Goal: Find specific page/section: Find specific page/section

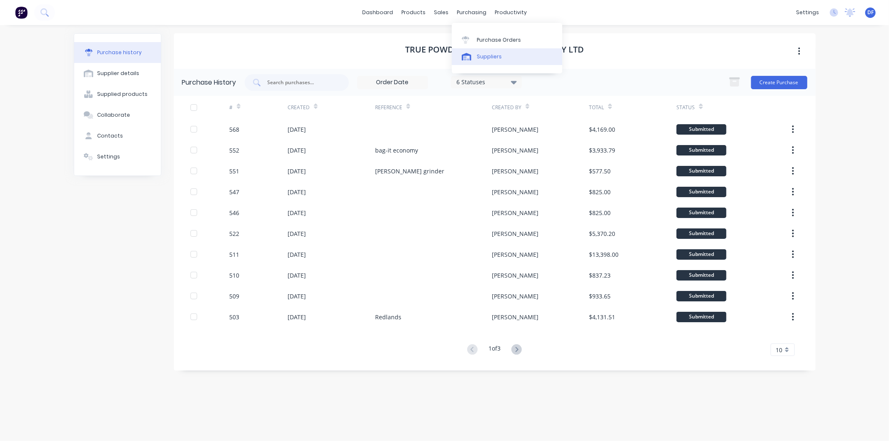
click at [485, 56] on div "Suppliers" at bounding box center [489, 57] width 25 height 8
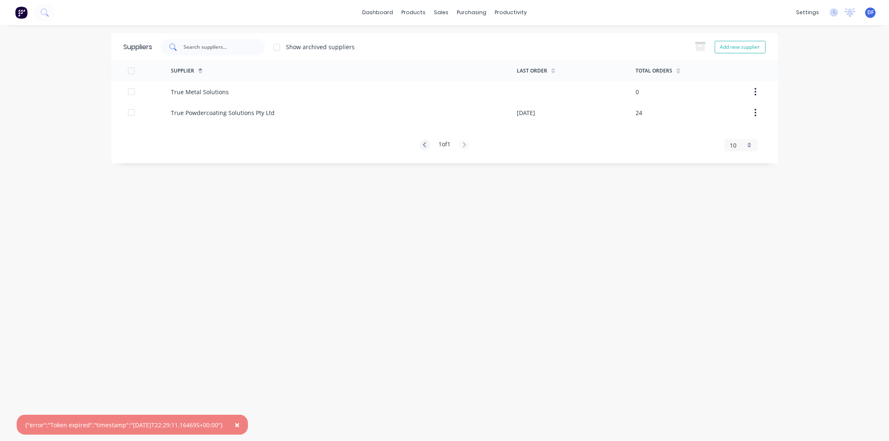
click at [190, 49] on input "text" at bounding box center [217, 47] width 69 height 8
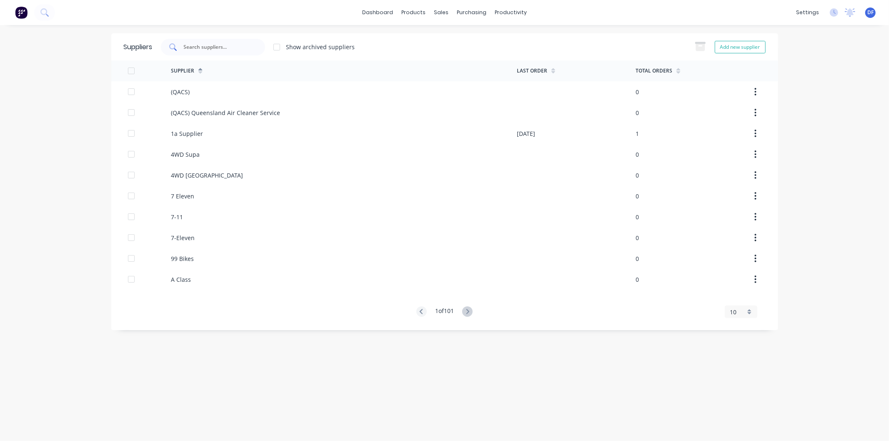
click at [203, 45] on input "text" at bounding box center [217, 47] width 69 height 8
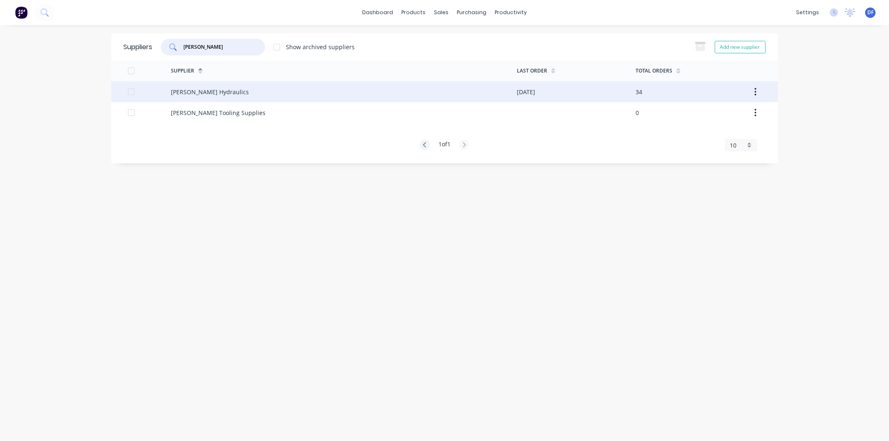
type input "[PERSON_NAME]"
click at [215, 87] on div "[PERSON_NAME] Hydraulics" at bounding box center [344, 91] width 346 height 21
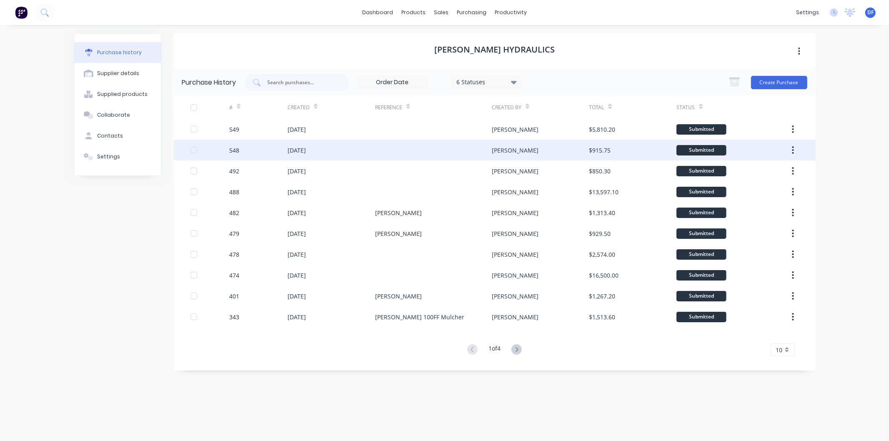
click at [325, 146] on div "[DATE]" at bounding box center [332, 150] width 88 height 21
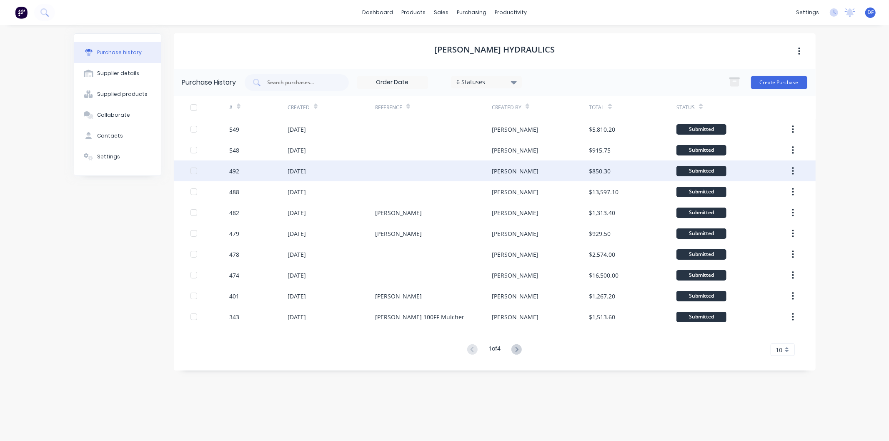
click at [340, 167] on div "[DATE]" at bounding box center [332, 170] width 88 height 21
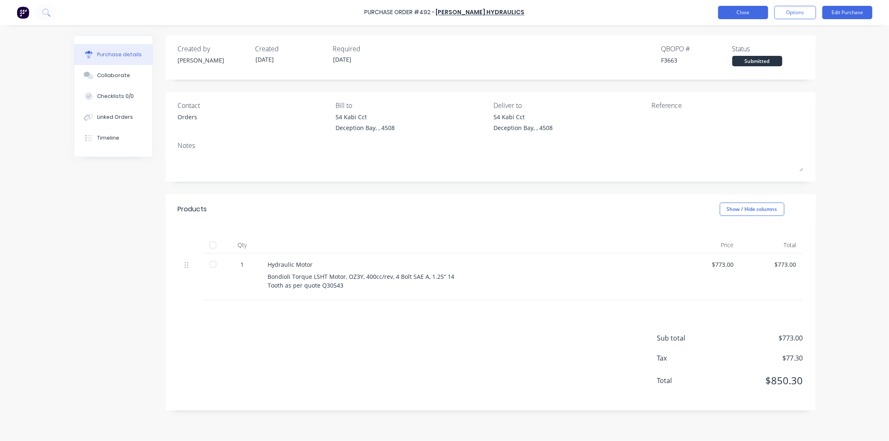
click at [742, 10] on button "Close" at bounding box center [743, 12] width 50 height 13
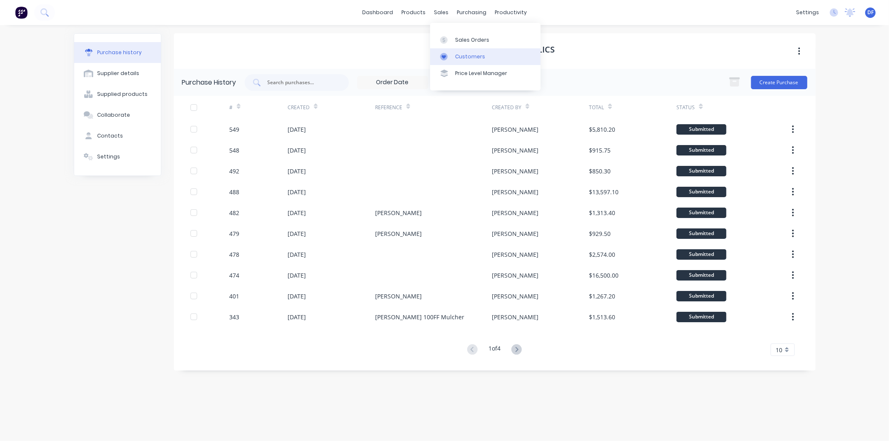
click at [460, 51] on link "Customers" at bounding box center [485, 56] width 110 height 17
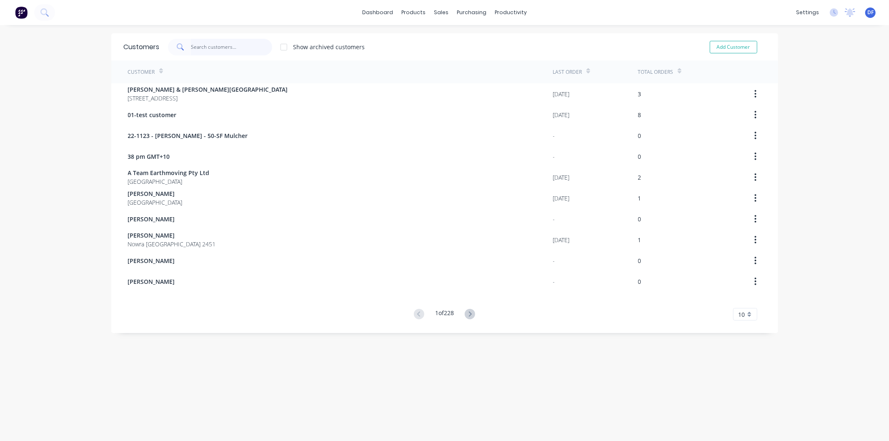
click at [199, 45] on input "text" at bounding box center [231, 47] width 81 height 17
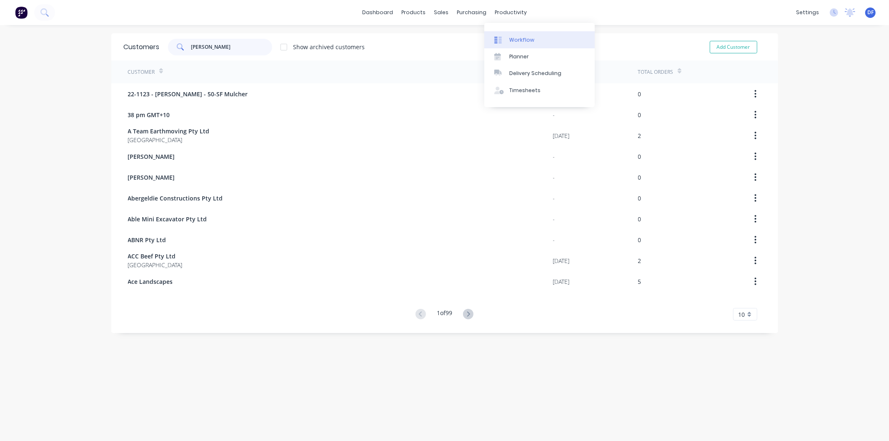
type input "[PERSON_NAME]"
click at [513, 35] on link "Workflow" at bounding box center [539, 39] width 110 height 17
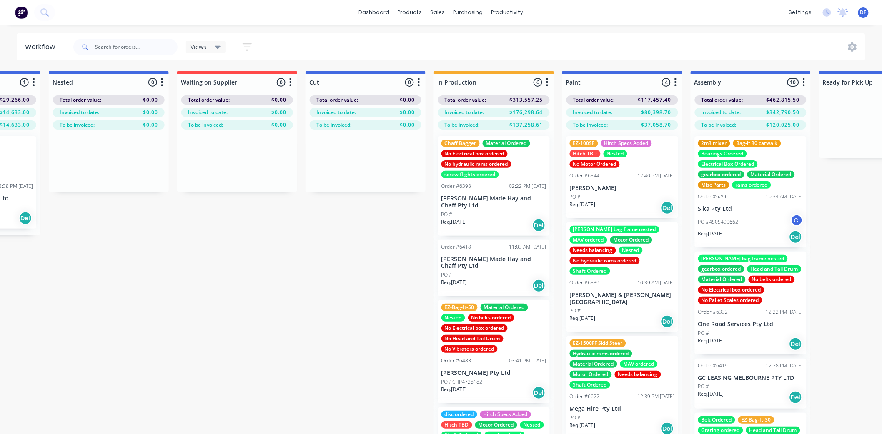
scroll to position [0, 236]
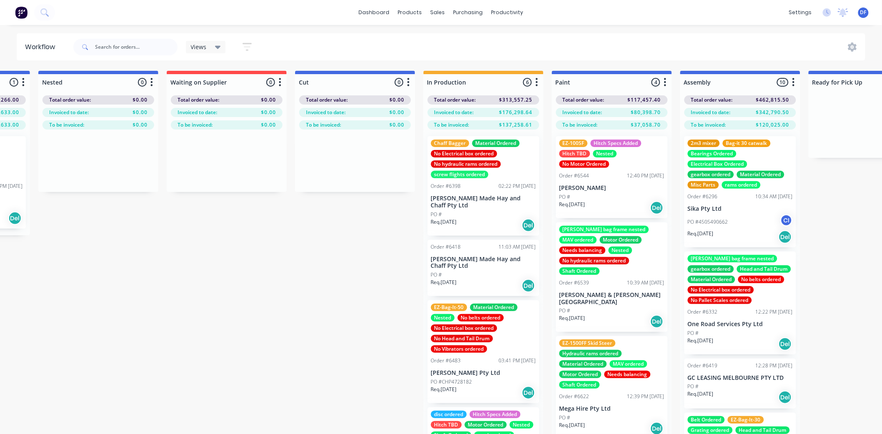
click at [585, 174] on div "Order #6544" at bounding box center [574, 176] width 30 height 8
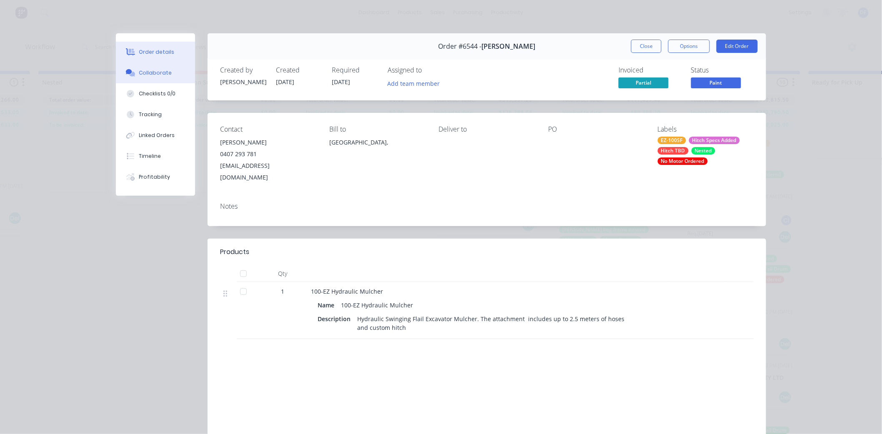
click at [157, 72] on div "Collaborate" at bounding box center [155, 73] width 33 height 8
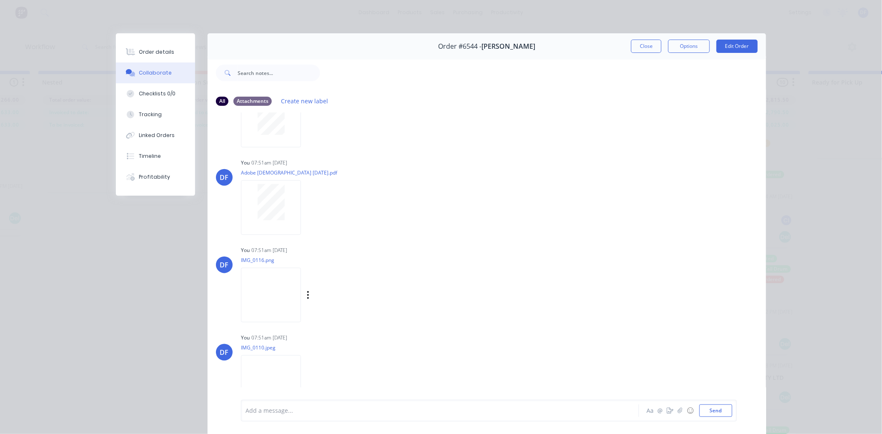
scroll to position [340, 0]
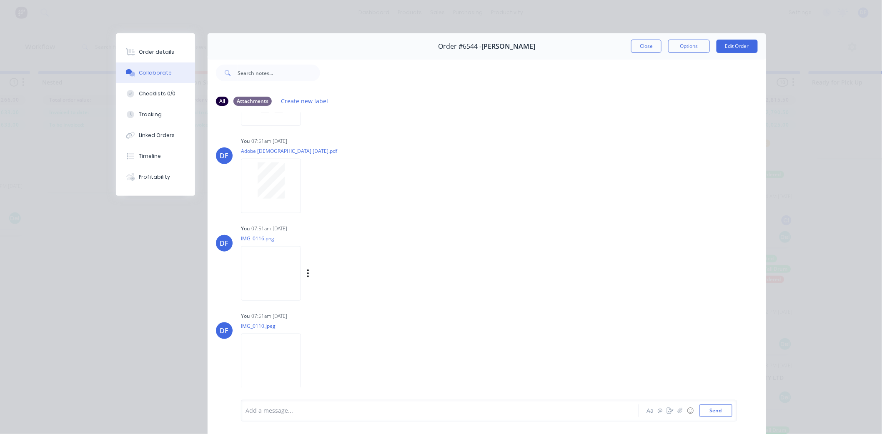
click at [261, 272] on img at bounding box center [271, 273] width 60 height 55
